Goal: Transaction & Acquisition: Purchase product/service

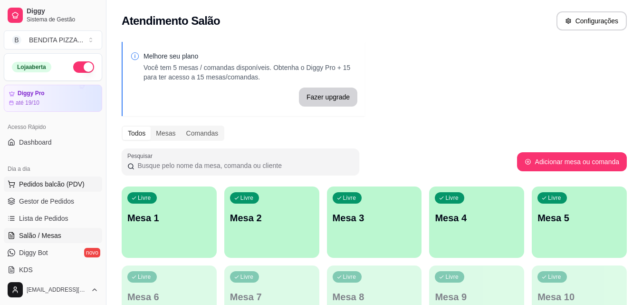
click at [59, 183] on span "Pedidos balcão (PDV)" at bounding box center [52, 184] width 66 height 10
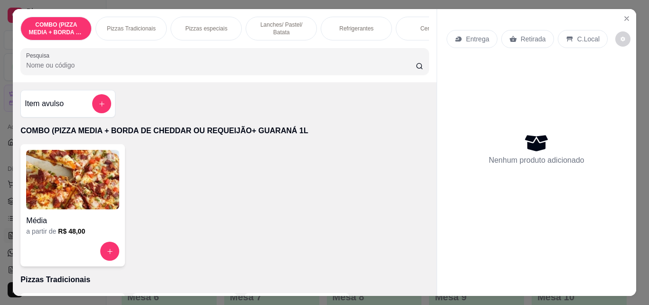
click at [122, 26] on p "Pizzas Tradicionais" at bounding box center [131, 29] width 49 height 8
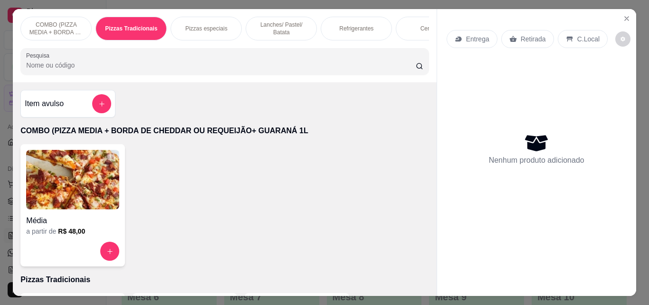
scroll to position [25, 0]
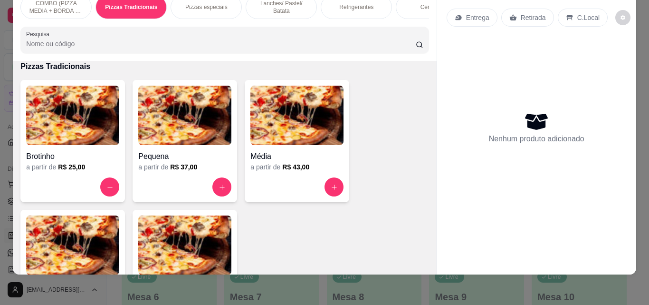
click at [160, 228] on img at bounding box center [184, 244] width 93 height 59
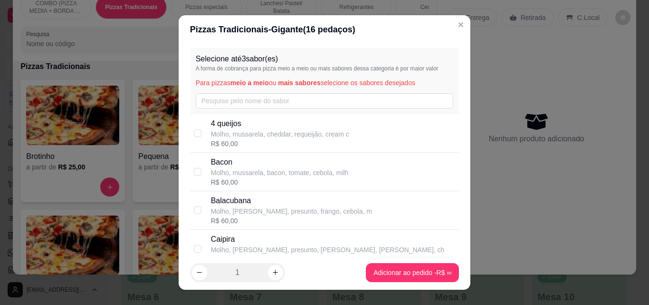
click at [239, 137] on p "Molho, mussarela, cheddar, requeijão, cream c" at bounding box center [280, 134] width 138 height 10
checkbox input "true"
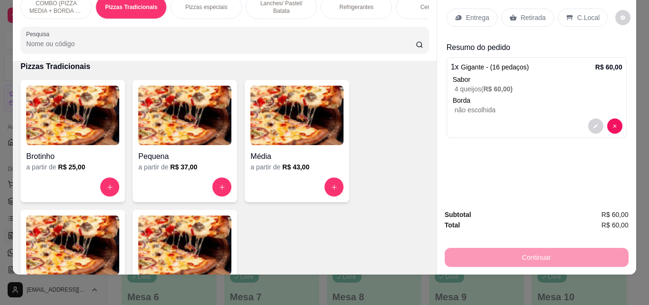
click at [480, 18] on div "Entrega" at bounding box center [472, 18] width 51 height 18
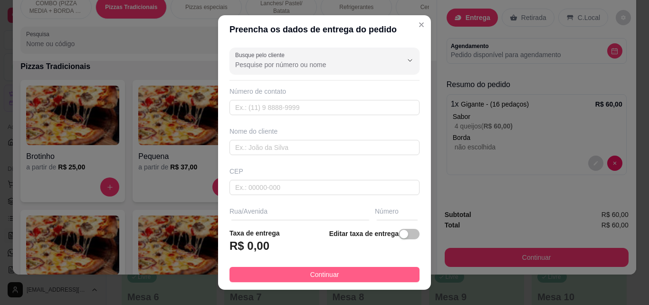
click at [352, 269] on button "Continuar" at bounding box center [325, 274] width 190 height 15
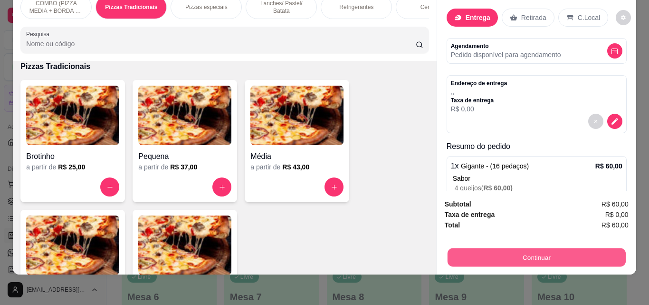
click at [491, 258] on button "Continuar" at bounding box center [536, 257] width 178 height 19
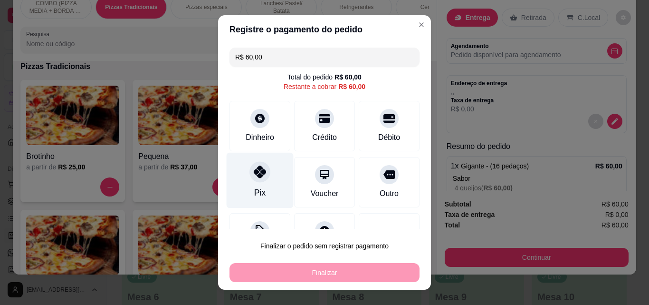
click at [245, 177] on div "Pix" at bounding box center [260, 181] width 67 height 56
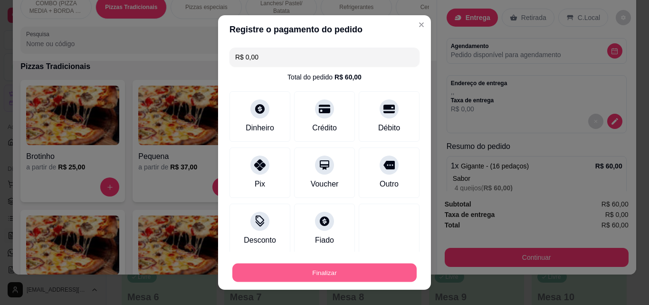
click at [317, 266] on button "Finalizar" at bounding box center [324, 272] width 184 height 19
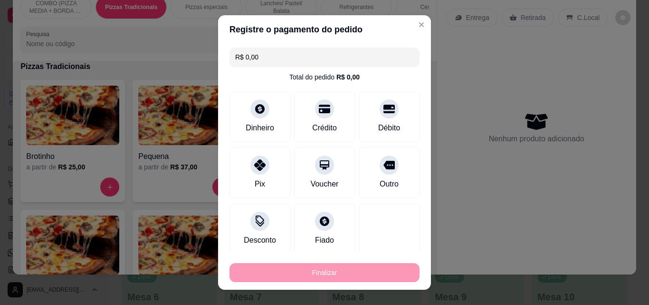
type input "-R$ 60,00"
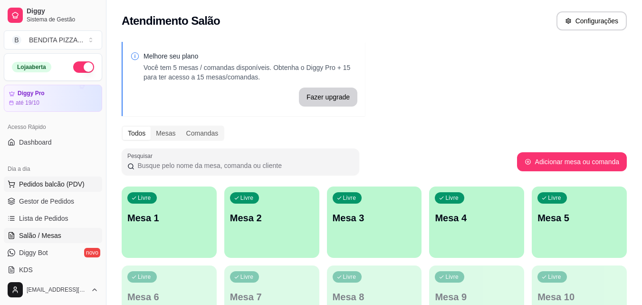
click at [67, 187] on span "Pedidos balcão (PDV)" at bounding box center [52, 184] width 66 height 10
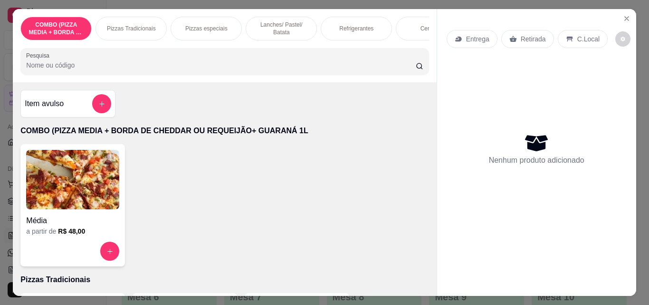
click at [150, 32] on div "Pizzas Tradicionais" at bounding box center [131, 29] width 71 height 24
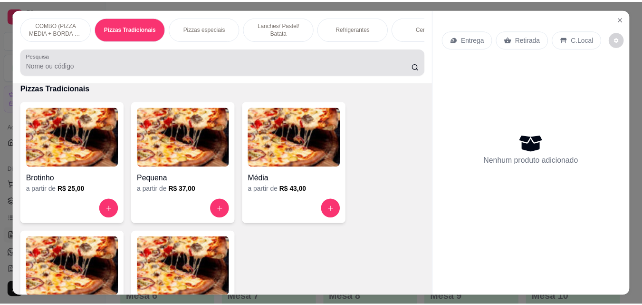
scroll to position [25, 0]
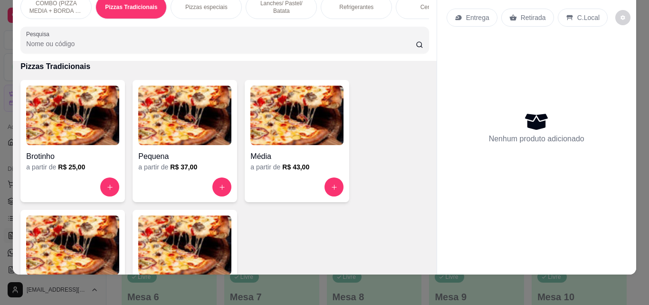
click at [55, 226] on img at bounding box center [72, 244] width 93 height 59
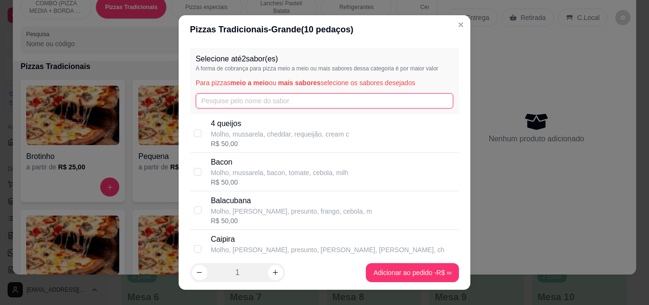
click at [229, 102] on input "text" at bounding box center [325, 100] width 258 height 15
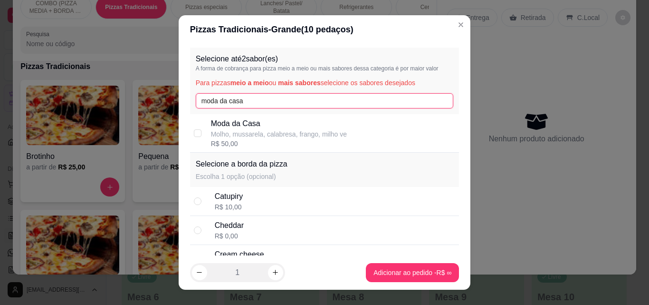
type input "moda da casa"
click at [286, 142] on div "R$ 50,00" at bounding box center [279, 144] width 136 height 10
checkbox input "true"
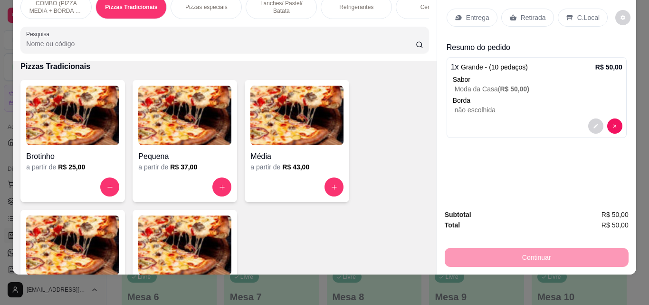
click at [480, 13] on p "Entrega" at bounding box center [477, 18] width 23 height 10
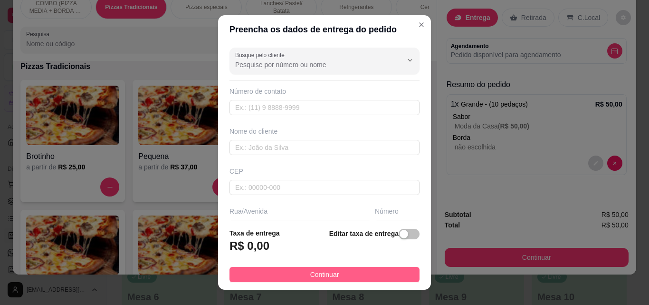
click at [404, 281] on button "Continuar" at bounding box center [325, 274] width 190 height 15
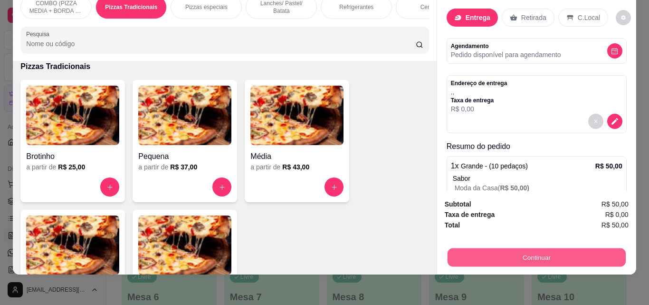
click at [463, 250] on button "Continuar" at bounding box center [536, 257] width 178 height 19
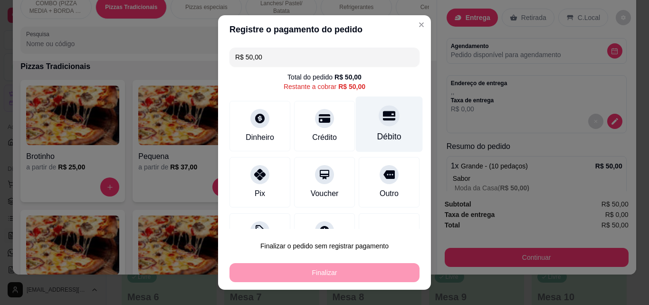
click at [377, 135] on div "Débito" at bounding box center [389, 136] width 24 height 12
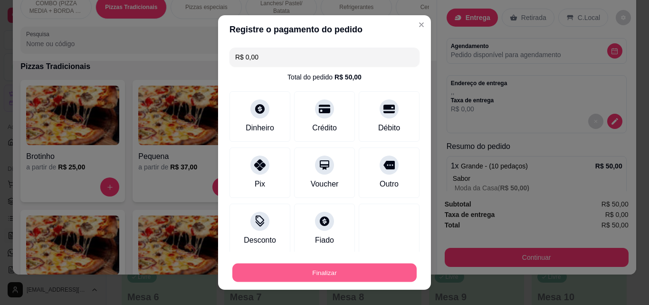
click at [377, 277] on button "Finalizar" at bounding box center [324, 272] width 184 height 19
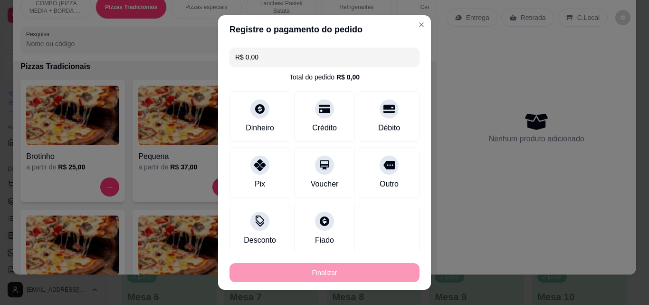
type input "-R$ 50,00"
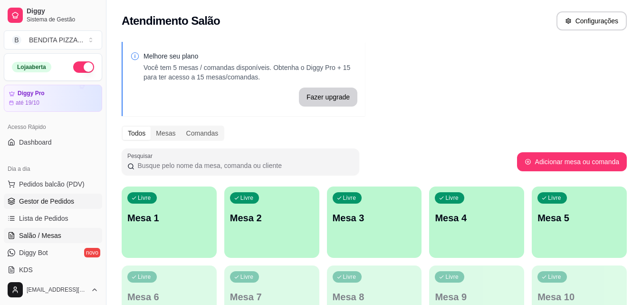
click at [69, 195] on link "Gestor de Pedidos" at bounding box center [53, 200] width 98 height 15
